Goal: Check status: Check status

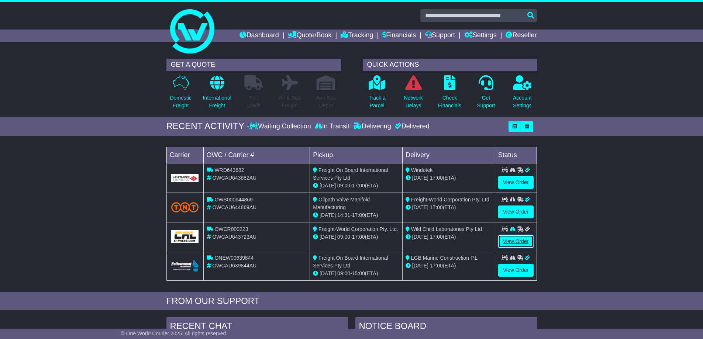
click at [513, 242] on link "View Order" at bounding box center [515, 241] width 35 height 13
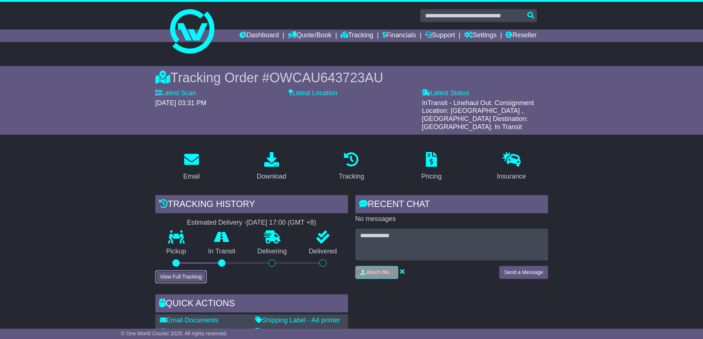
click at [192, 270] on button "View Full Tracking" at bounding box center [180, 276] width 51 height 13
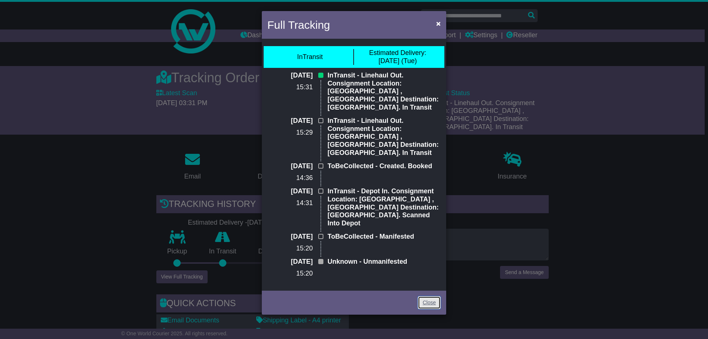
click at [425, 296] on link "Close" at bounding box center [429, 302] width 23 height 13
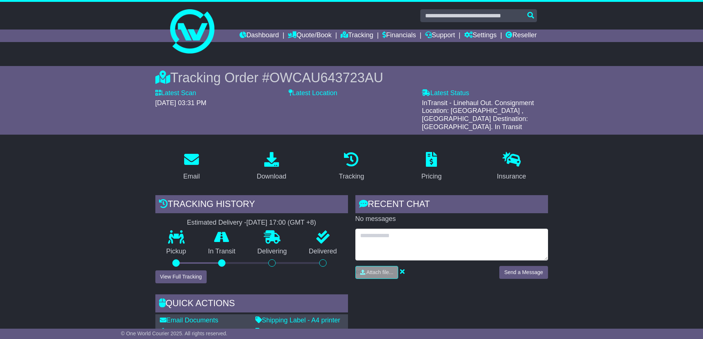
click at [418, 235] on textarea at bounding box center [451, 245] width 193 height 32
type textarea "**********"
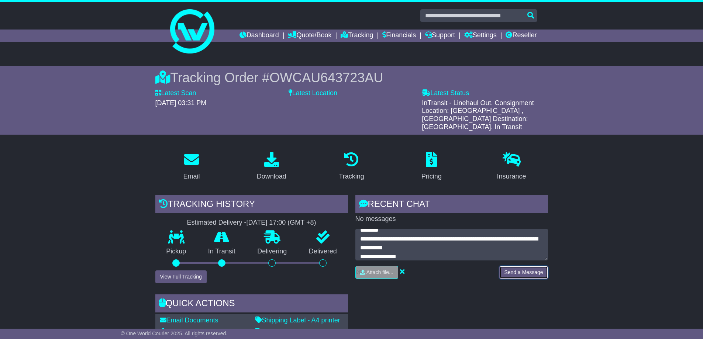
click at [517, 266] on button "Send a Message" at bounding box center [523, 272] width 48 height 13
